Goal: Check status: Check status

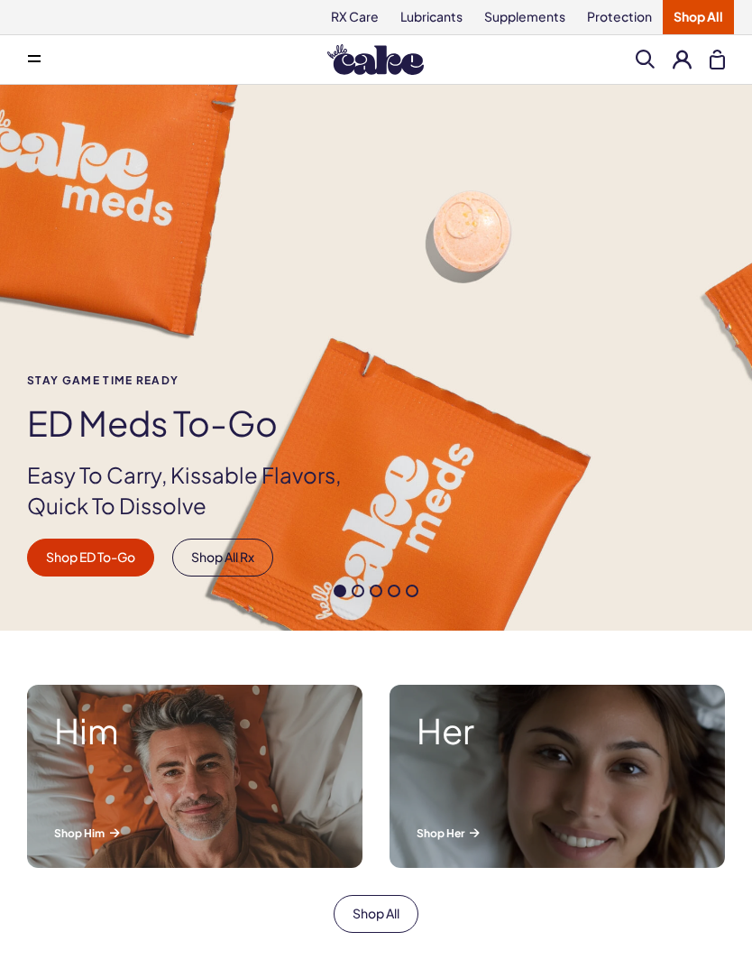
click at [683, 58] on button at bounding box center [682, 59] width 19 height 19
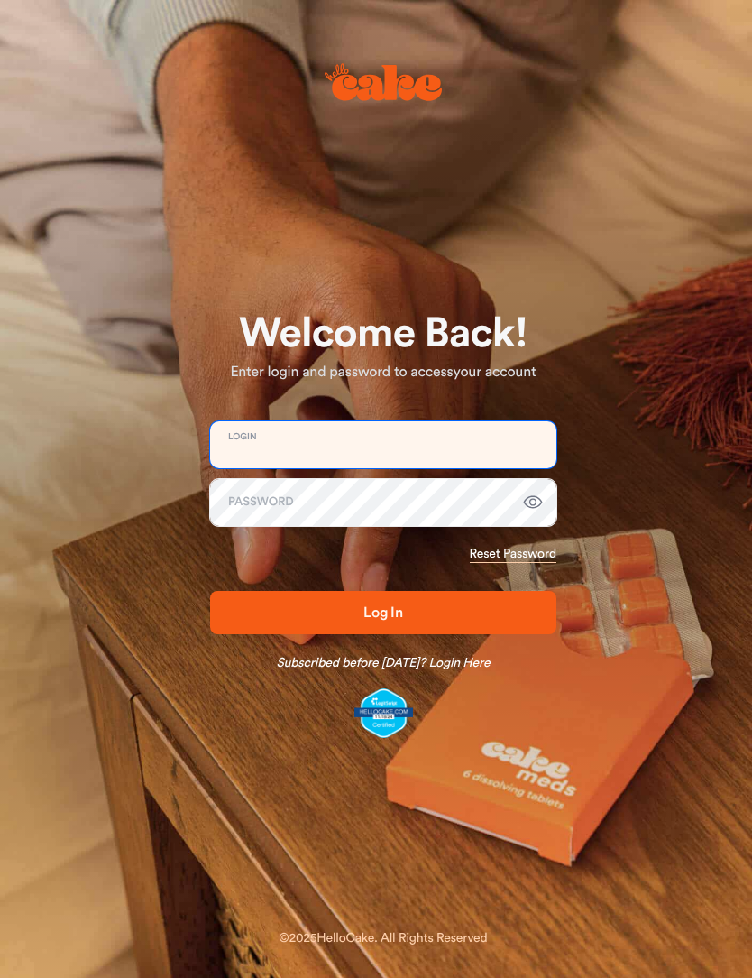
click at [250, 446] on input "email" at bounding box center [383, 444] width 346 height 47
type input "**********"
click at [383, 611] on button "Log In" at bounding box center [383, 612] width 346 height 43
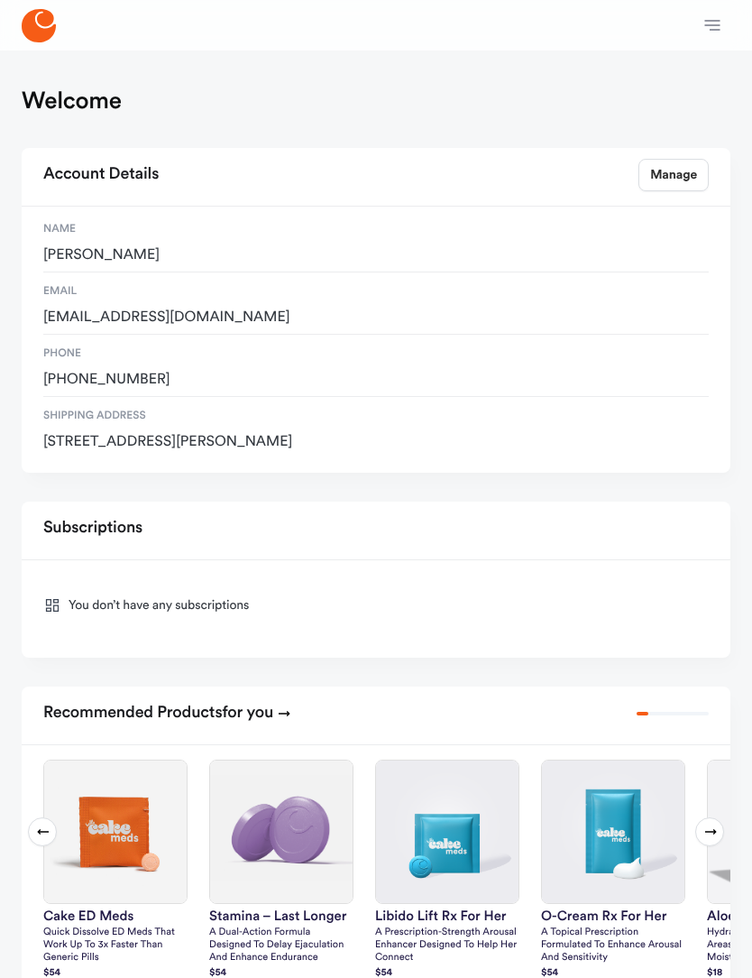
click at [712, 30] on icon "button" at bounding box center [712, 25] width 15 height 10
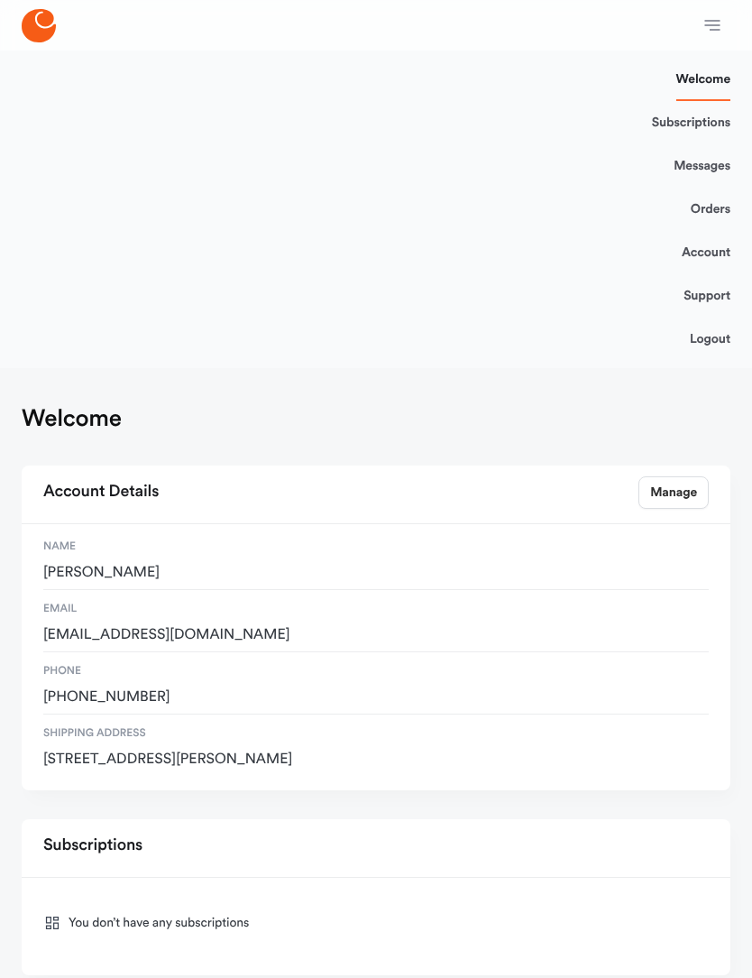
click at [713, 213] on link "Orders" at bounding box center [711, 209] width 40 height 43
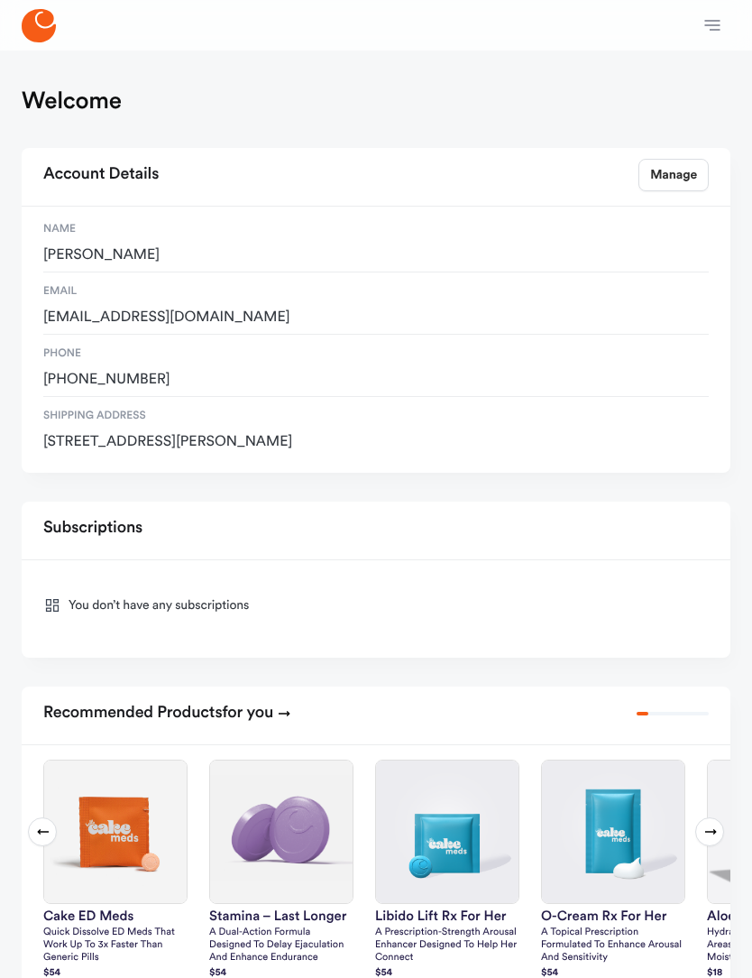
click at [711, 31] on icon "button" at bounding box center [713, 25] width 22 height 22
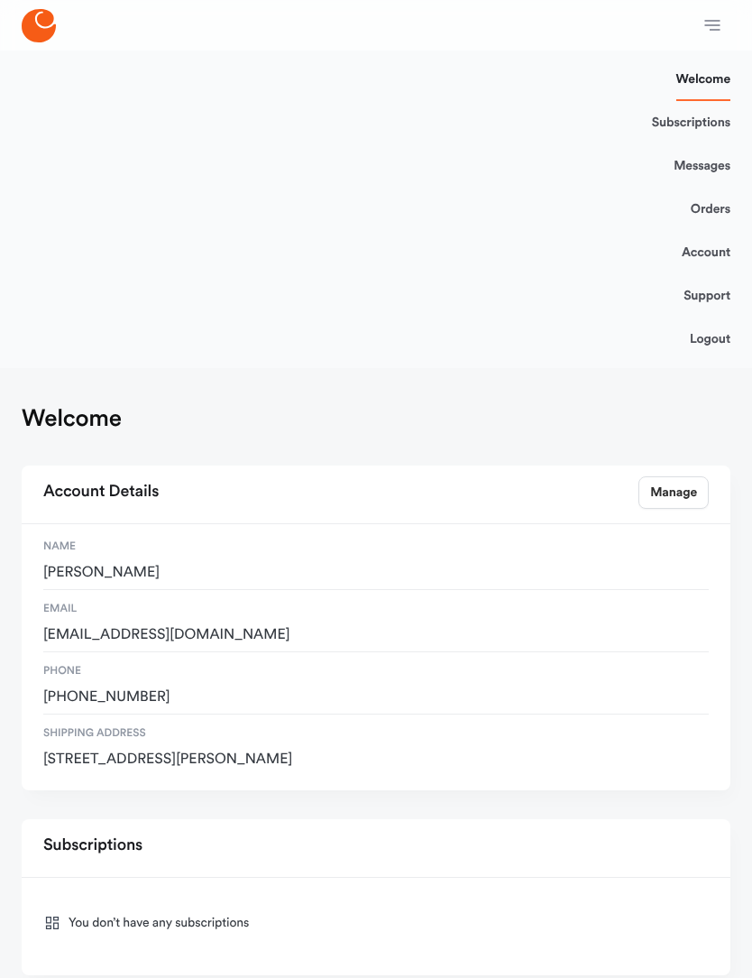
click at [704, 125] on link "Subscriptions" at bounding box center [691, 122] width 78 height 43
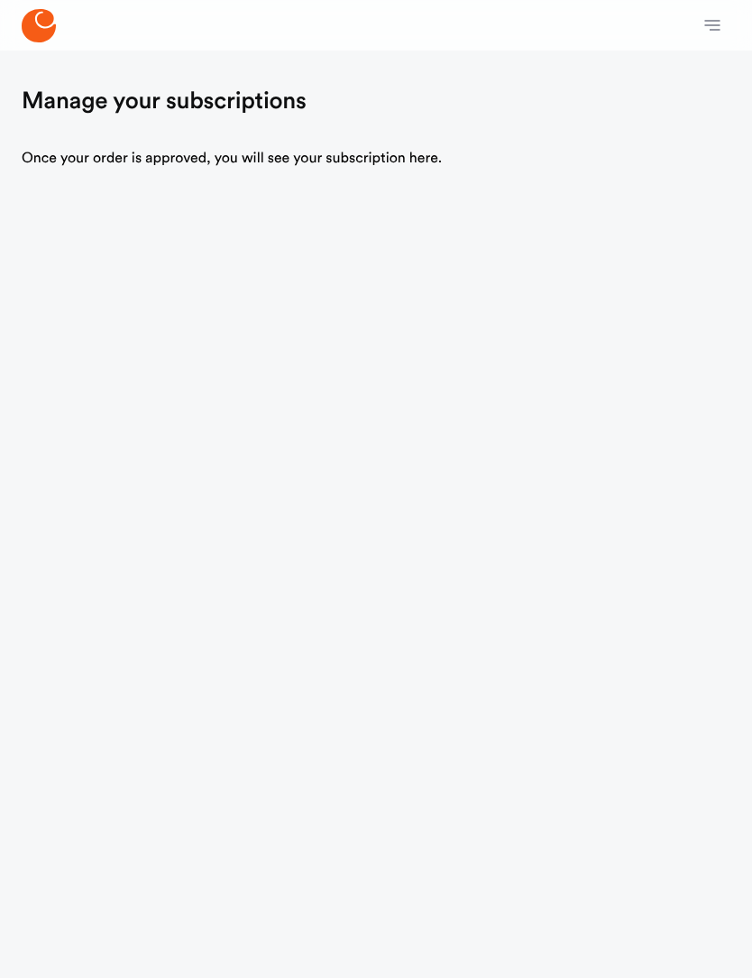
click at [709, 30] on icon "button" at bounding box center [713, 25] width 22 height 22
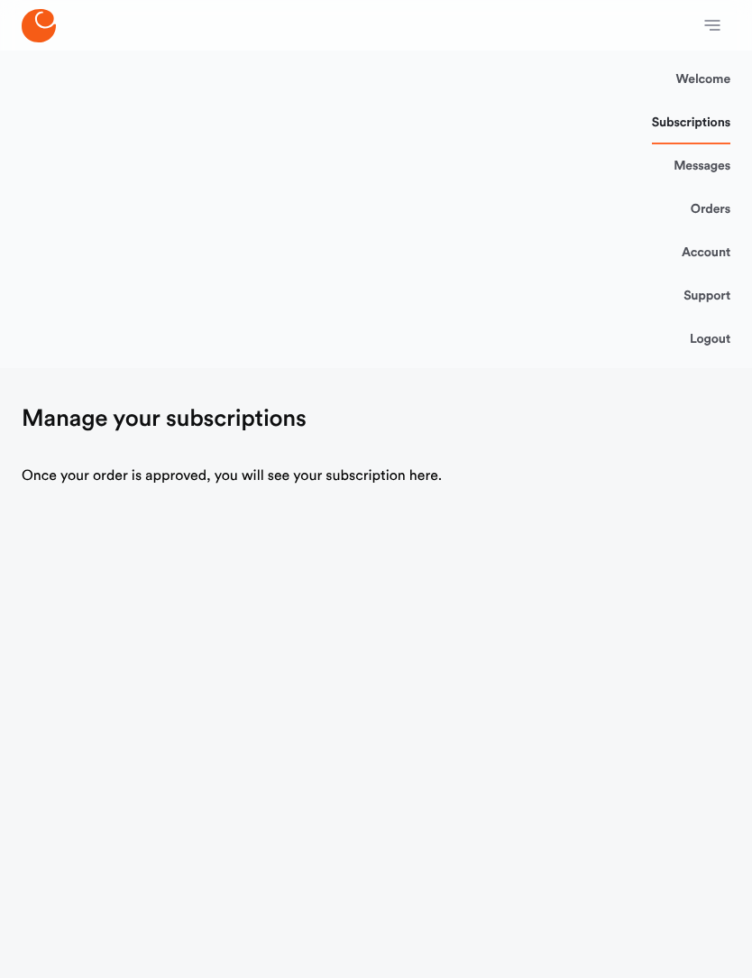
click at [710, 173] on link "Messages" at bounding box center [702, 165] width 57 height 43
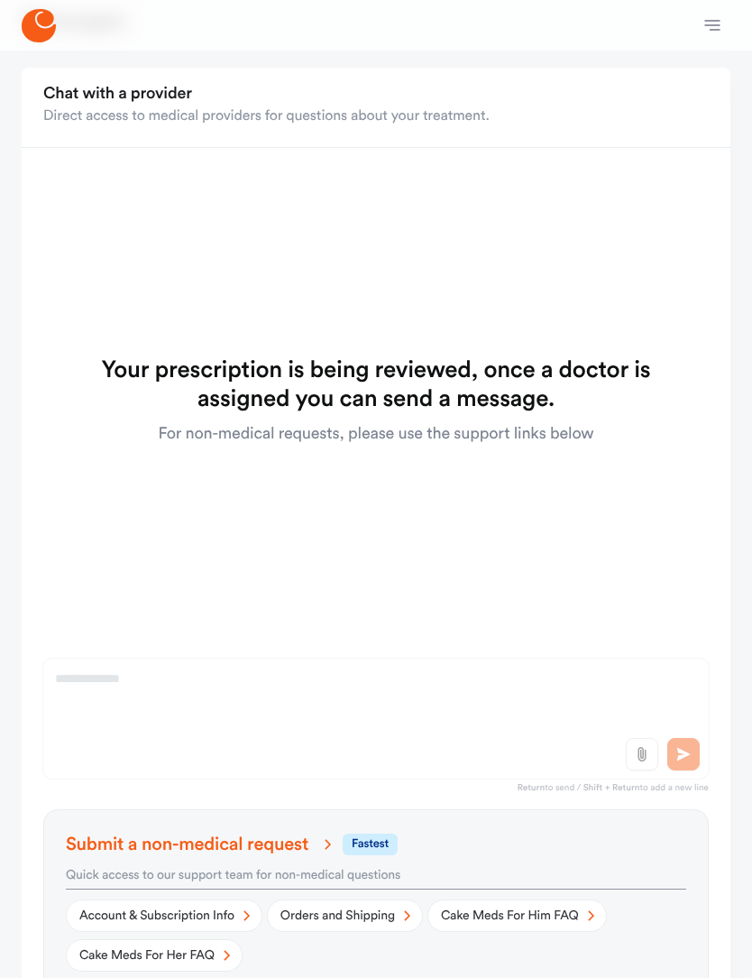
scroll to position [79, 0]
click at [302, 911] on link "Orders and Shipping" at bounding box center [345, 916] width 156 height 32
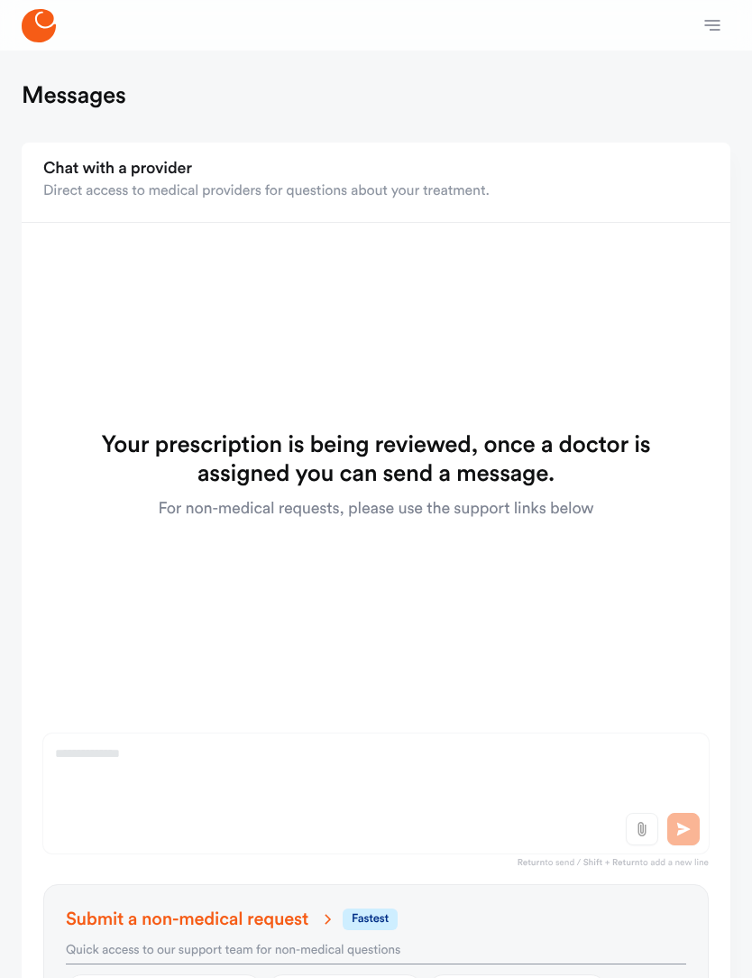
scroll to position [0, 0]
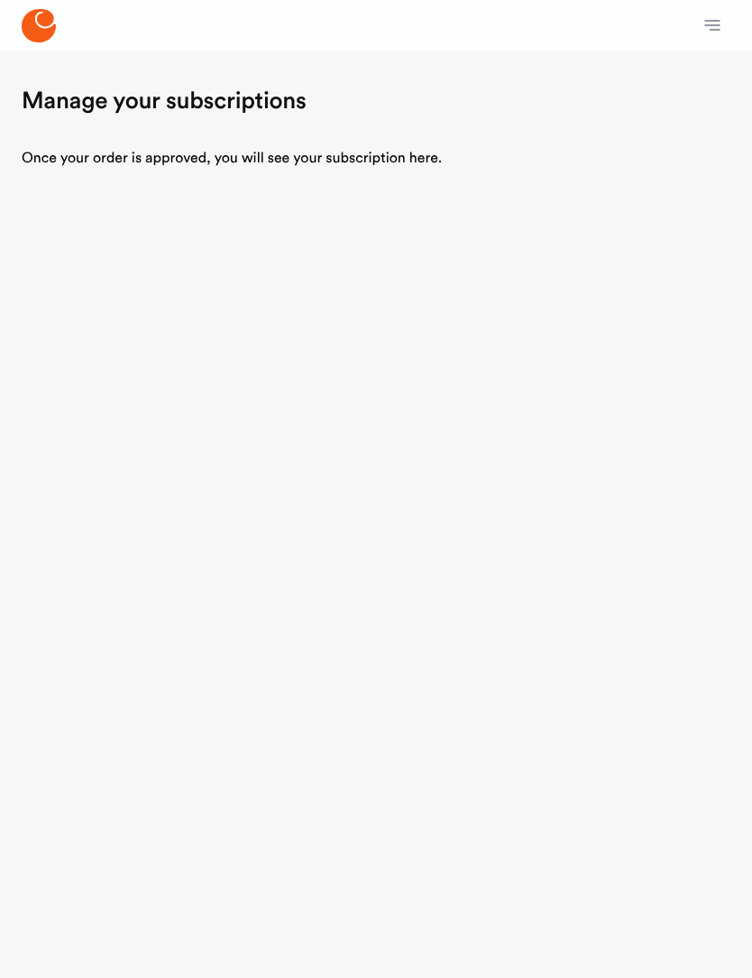
click at [705, 15] on icon "button" at bounding box center [713, 25] width 22 height 22
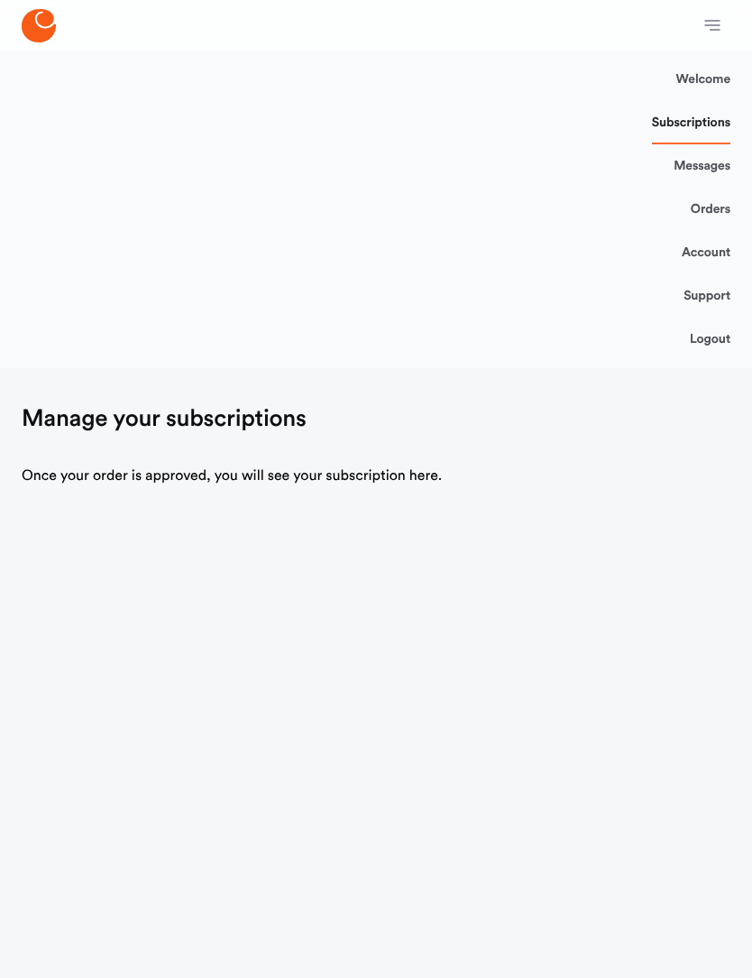
click at [701, 294] on link "Support" at bounding box center [707, 295] width 47 height 43
click at [721, 208] on link "Orders" at bounding box center [711, 209] width 40 height 43
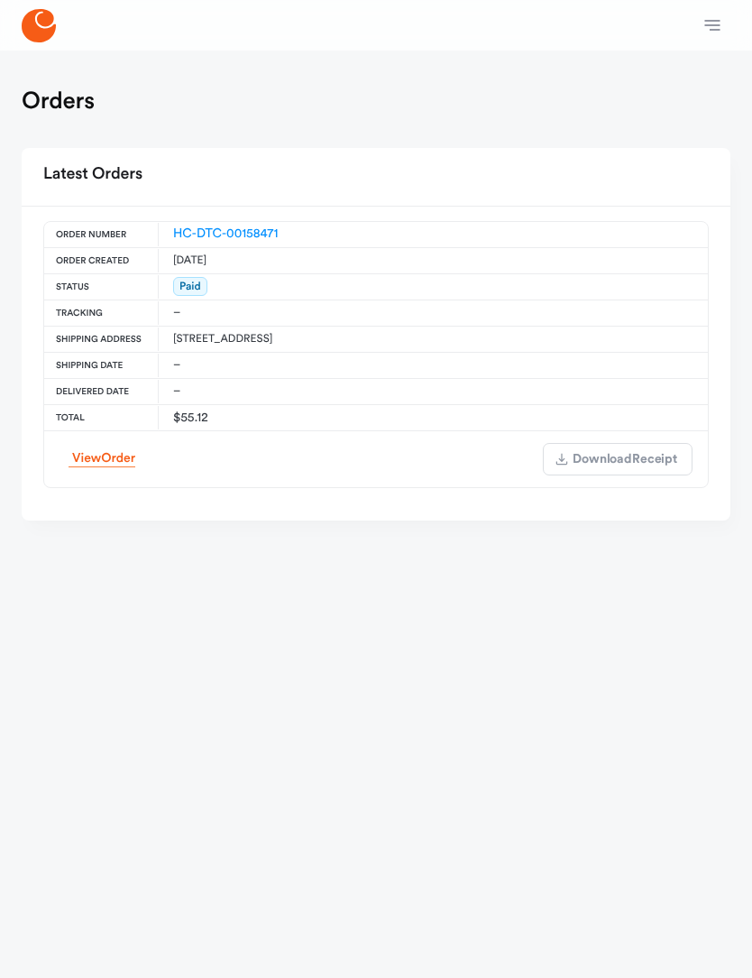
click at [104, 464] on span "Order" at bounding box center [118, 458] width 34 height 13
